Goal: Check status

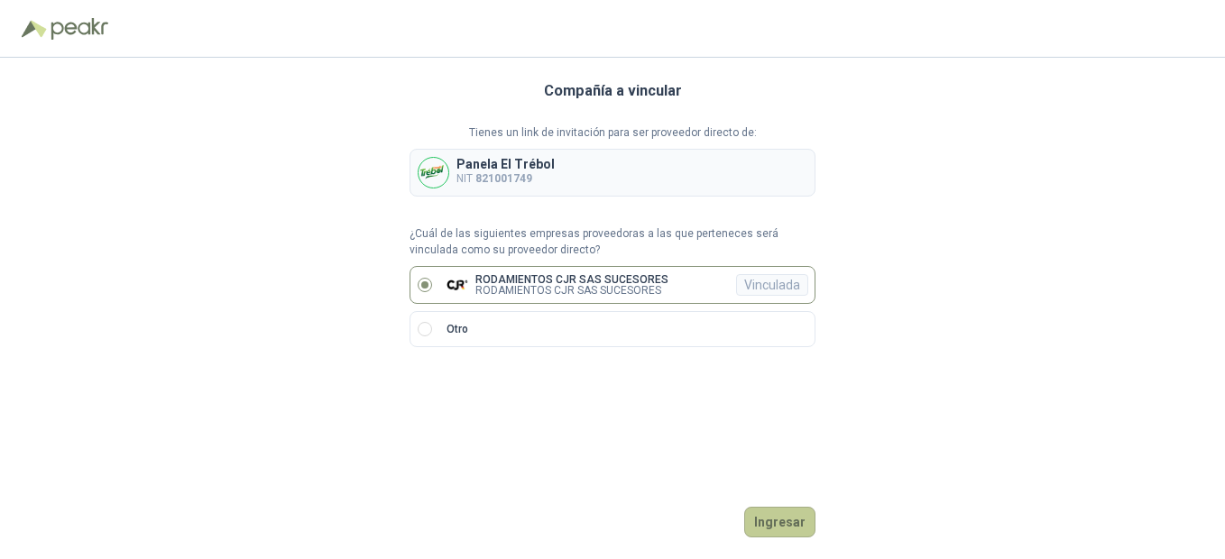
click at [778, 524] on button "Ingresar" at bounding box center [779, 522] width 71 height 31
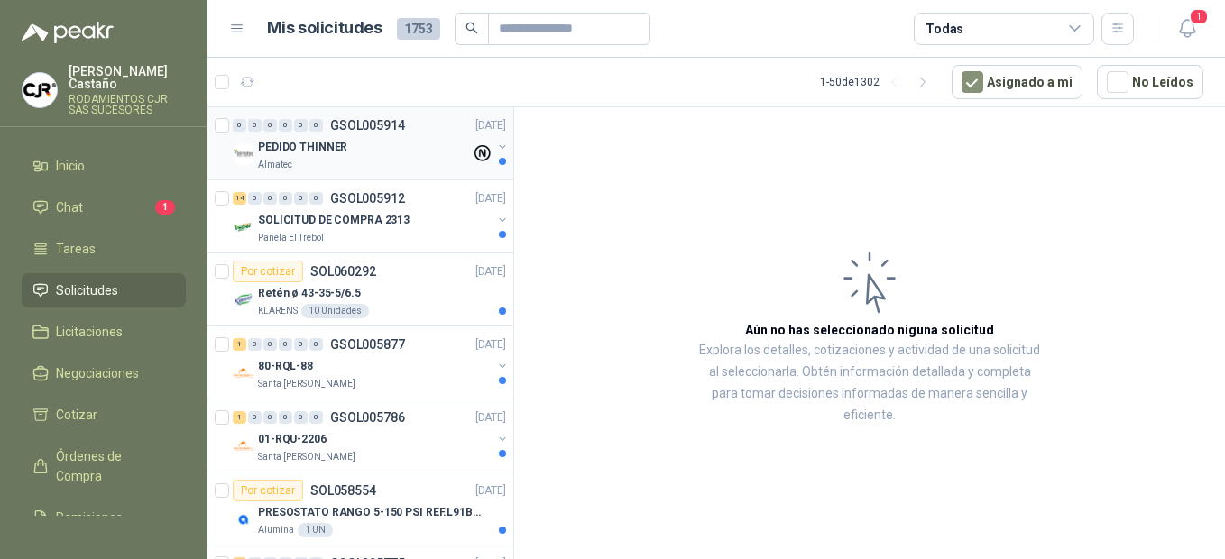
click at [314, 149] on p "PEDIDO THINNER" at bounding box center [302, 147] width 89 height 17
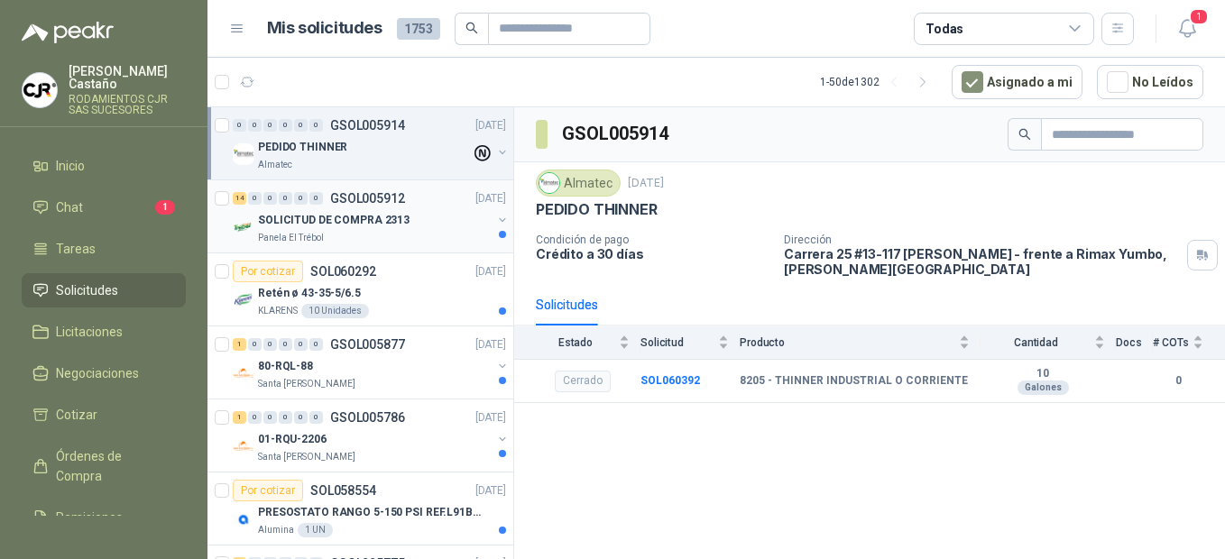
click at [299, 232] on p "Panela El Trébol" at bounding box center [291, 238] width 66 height 14
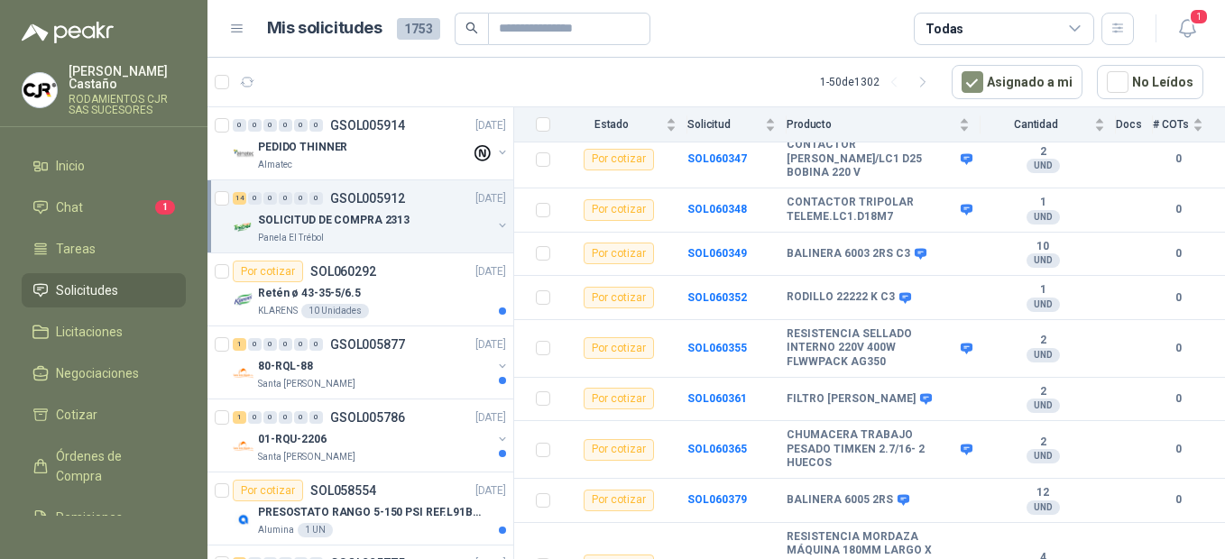
scroll to position [465, 0]
